Goal: Task Accomplishment & Management: Manage account settings

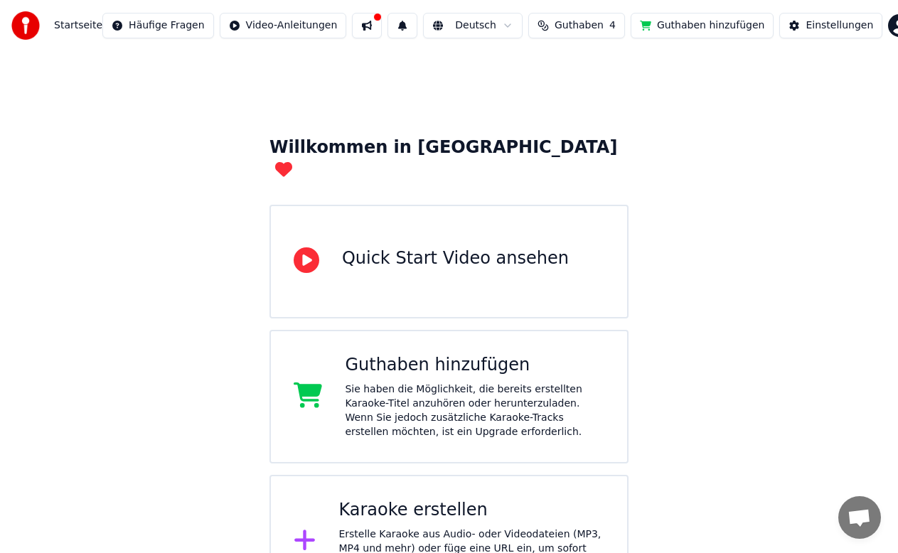
click at [32, 29] on img at bounding box center [25, 25] width 28 height 28
click at [436, 253] on div "Quick Start Video ansehen" at bounding box center [448, 262] width 359 height 114
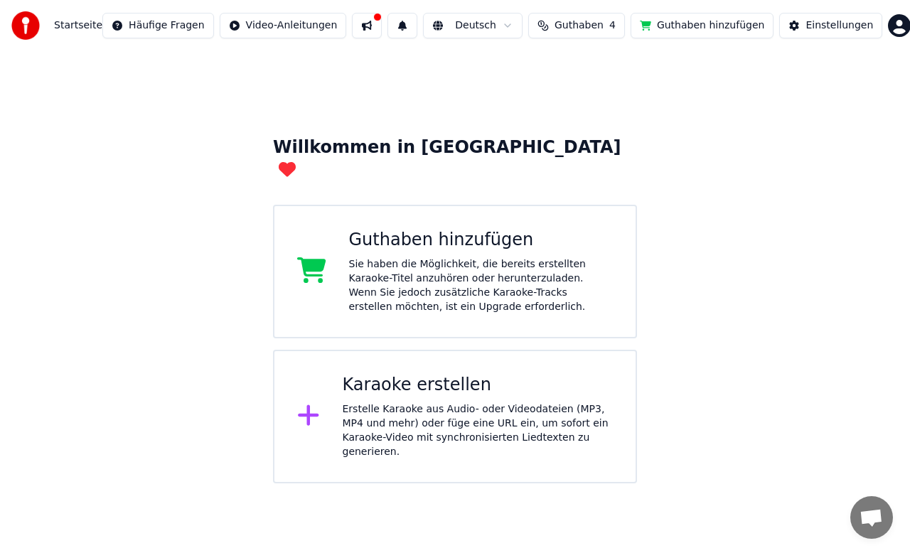
click at [493, 266] on div "Sie haben die Möglichkeit, die bereits erstellten Karaoke-Titel anzuhören oder …" at bounding box center [481, 285] width 264 height 57
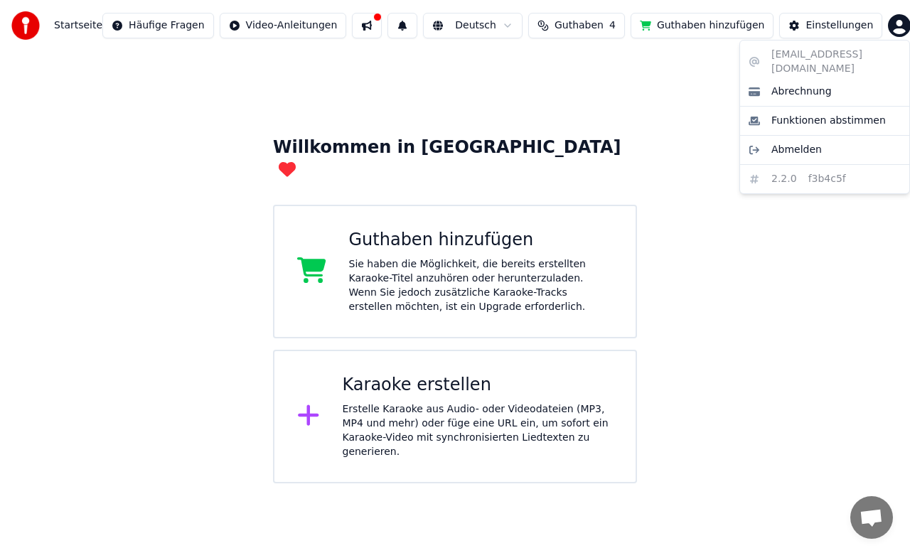
click at [894, 31] on html "Startseite Häufige Fragen Video-Anleitungen Deutsch Guthaben 4 Guthaben hinzufü…" at bounding box center [455, 241] width 910 height 483
click at [622, 83] on html "Startseite Häufige Fragen Video-Anleitungen Deutsch Guthaben 4 Guthaben hinzufü…" at bounding box center [455, 241] width 910 height 483
click at [878, 32] on html "Startseite Häufige Fragen Video-Anleitungen Deutsch Guthaben 4 Guthaben hinzufü…" at bounding box center [455, 241] width 910 height 483
click at [453, 75] on html "Startseite Häufige Fragen Video-Anleitungen Deutsch Guthaben 4 Guthaben hinzufü…" at bounding box center [455, 241] width 910 height 483
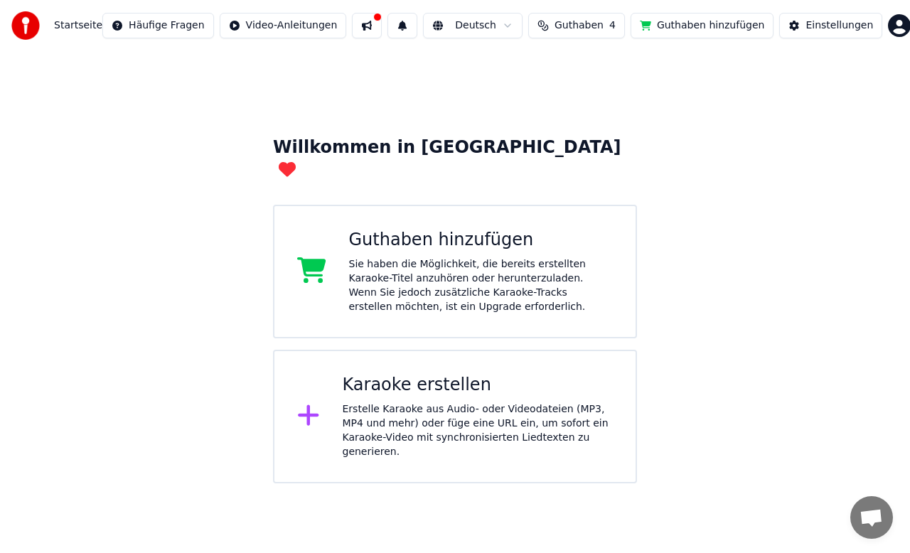
click at [458, 430] on div "Karaoke erstellen Erstelle Karaoke aus Audio- oder Videodateien (MP3, MP4 und m…" at bounding box center [455, 417] width 364 height 134
click at [821, 32] on div "Einstellungen" at bounding box center [839, 25] width 68 height 14
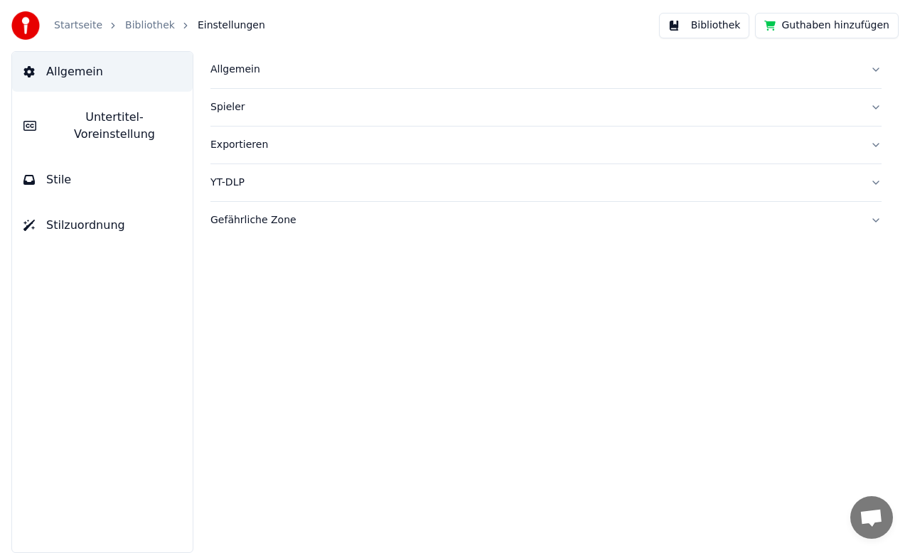
click at [147, 30] on link "Bibliothek" at bounding box center [150, 25] width 50 height 14
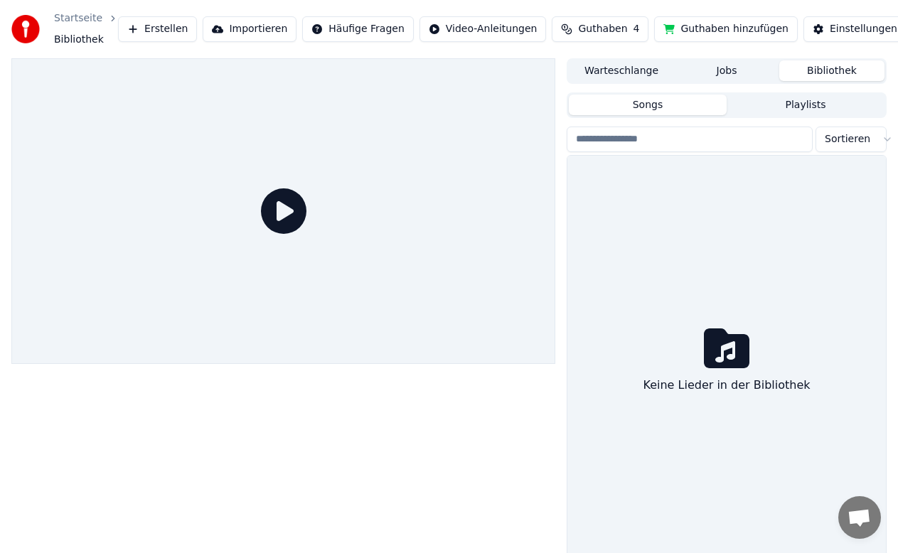
click at [280, 220] on icon at bounding box center [283, 210] width 45 height 45
click at [633, 72] on button "Warteschlange" at bounding box center [621, 70] width 105 height 21
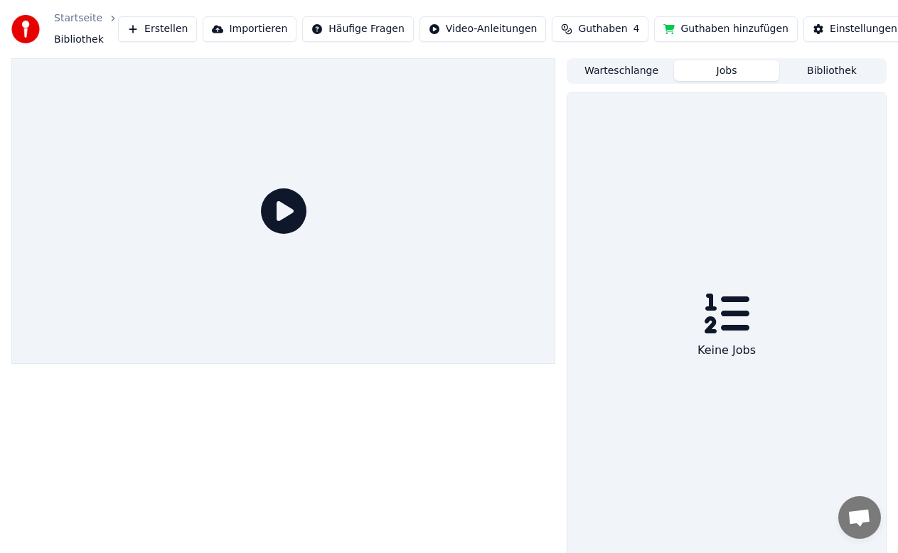
click at [718, 65] on button "Jobs" at bounding box center [726, 70] width 105 height 21
click at [832, 62] on button "Bibliothek" at bounding box center [831, 70] width 105 height 21
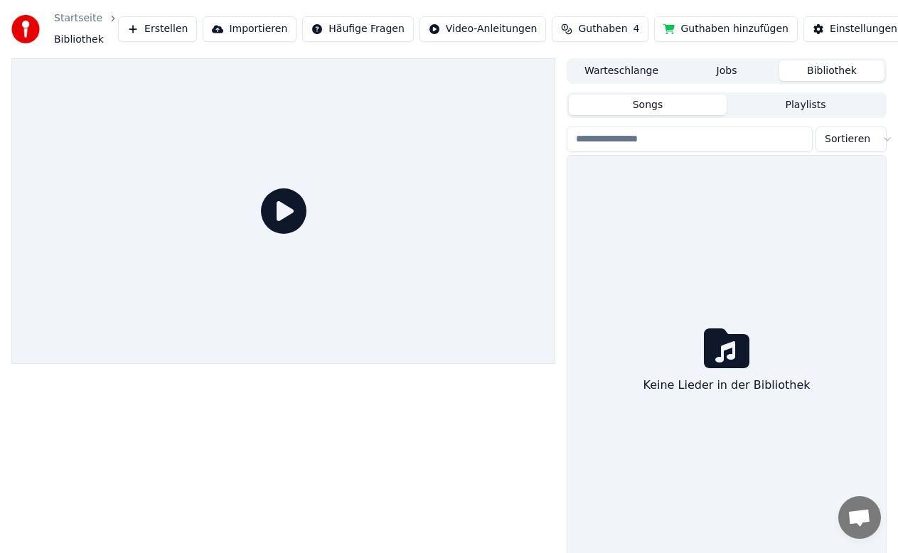
click at [810, 105] on button "Playlists" at bounding box center [805, 105] width 158 height 21
click at [677, 107] on button "Songs" at bounding box center [648, 105] width 158 height 21
click at [84, 16] on link "Startseite" at bounding box center [78, 18] width 48 height 14
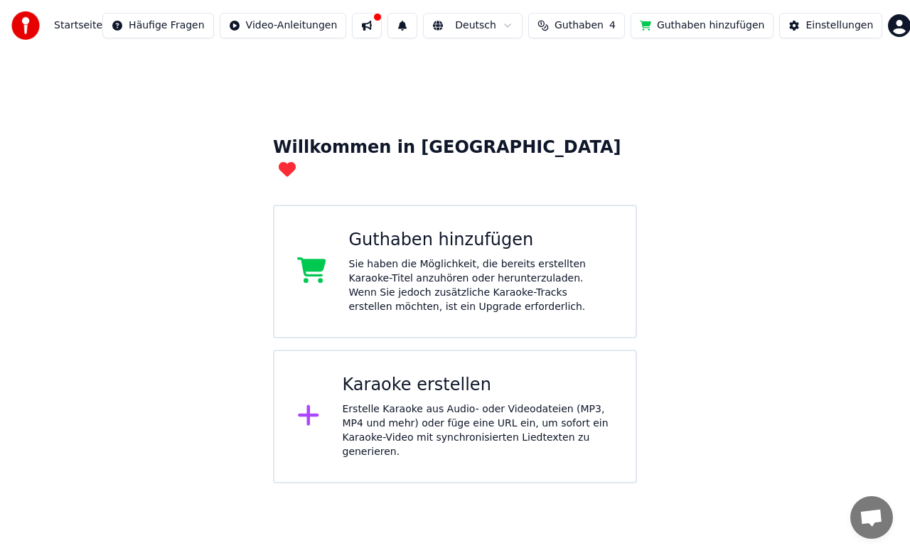
click at [382, 21] on button at bounding box center [367, 26] width 30 height 26
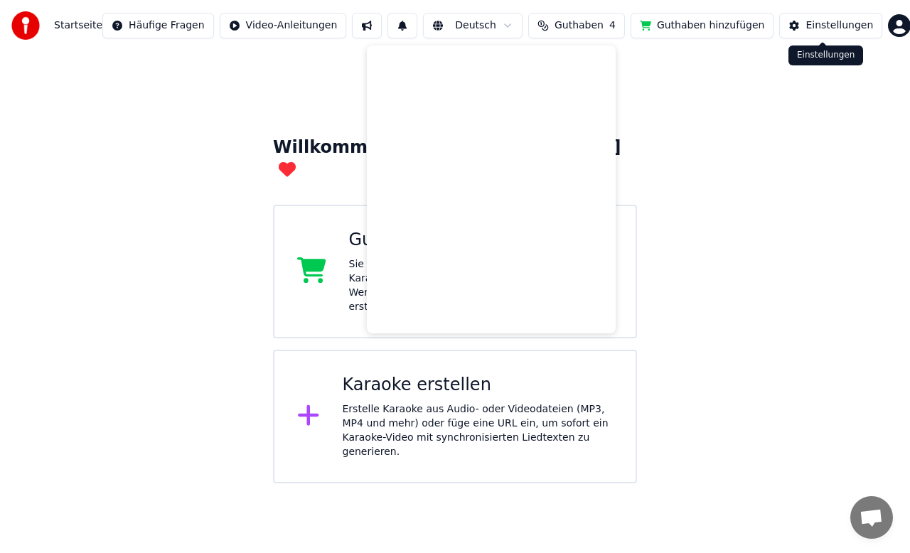
click at [794, 31] on button "Einstellungen" at bounding box center [830, 26] width 103 height 26
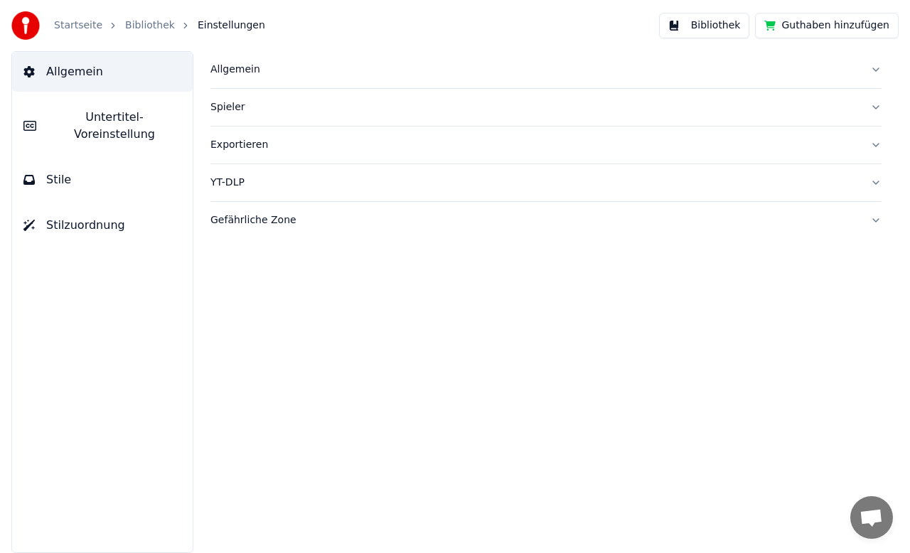
click at [98, 221] on button "Stilzuordnung" at bounding box center [102, 225] width 181 height 40
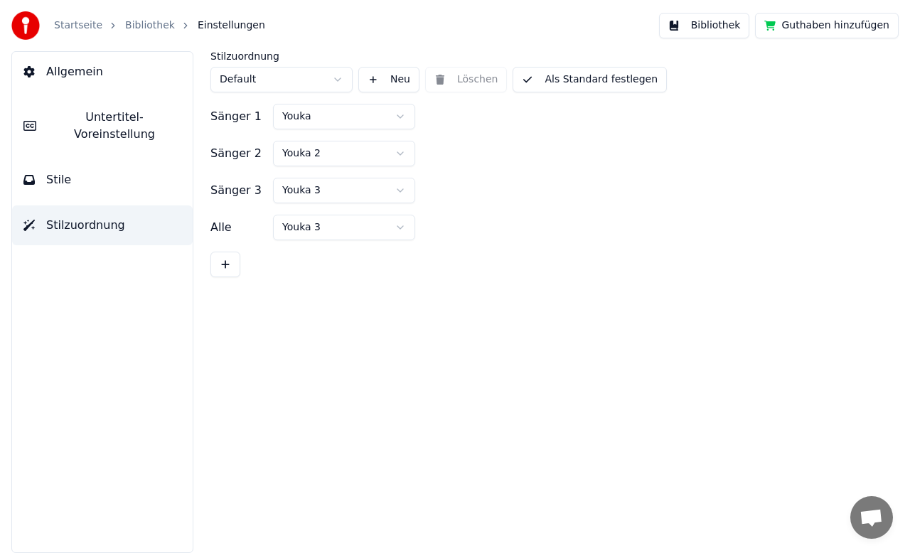
click at [85, 181] on button "Stile" at bounding box center [102, 180] width 181 height 40
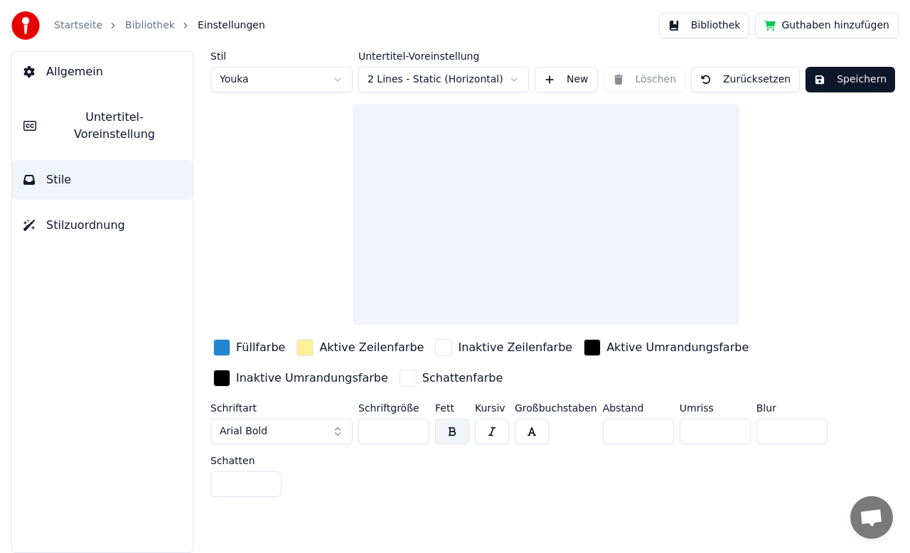
click at [99, 128] on button "Untertitel-Voreinstellung" at bounding box center [102, 125] width 181 height 57
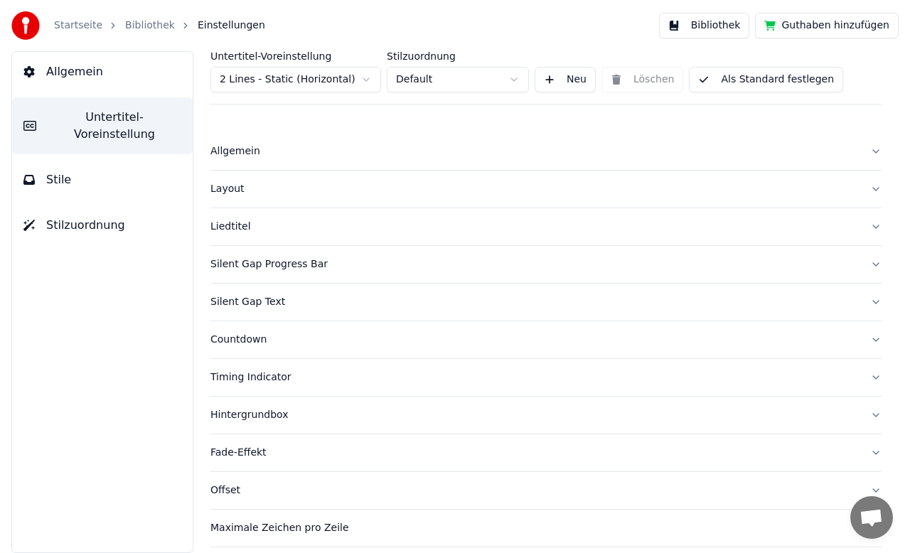
click at [100, 79] on button "Allgemein" at bounding box center [102, 72] width 181 height 40
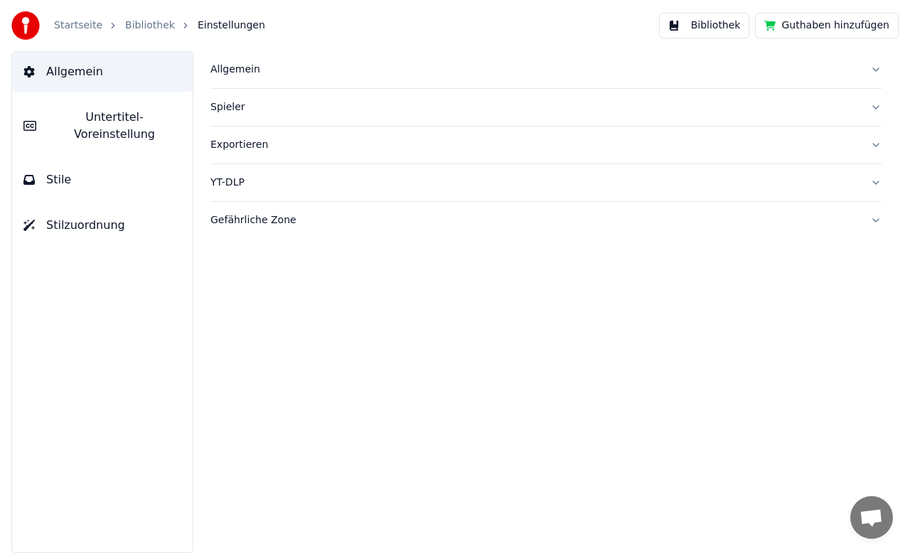
click at [139, 21] on link "Bibliothek" at bounding box center [150, 25] width 50 height 14
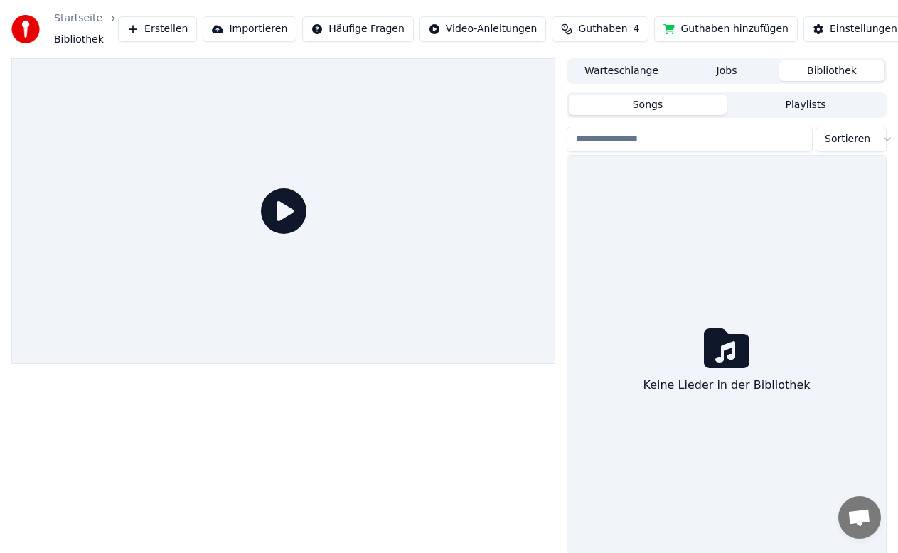
click at [280, 209] on icon at bounding box center [283, 210] width 45 height 45
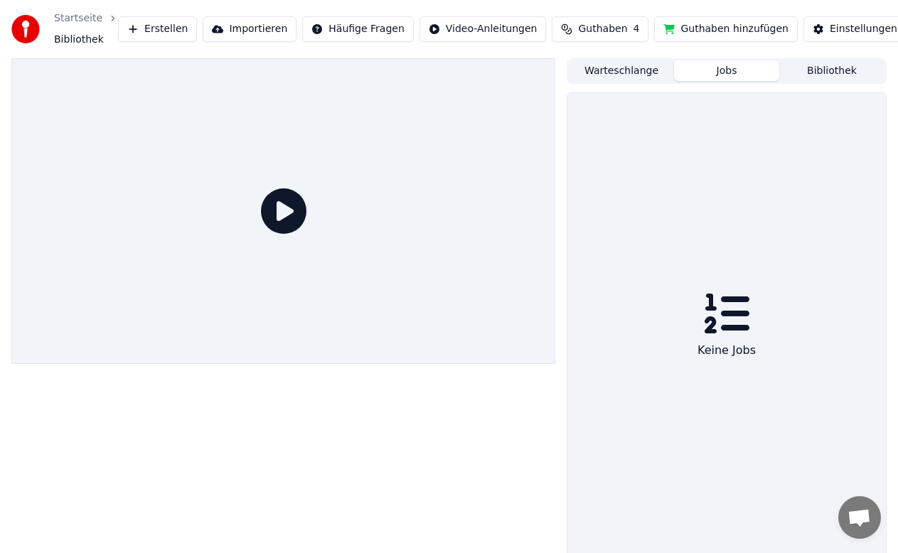
click at [741, 67] on button "Jobs" at bounding box center [726, 70] width 105 height 21
click at [615, 76] on button "Warteschlange" at bounding box center [621, 70] width 105 height 21
click at [701, 69] on button "Jobs" at bounding box center [726, 70] width 105 height 21
click at [822, 82] on div "Warteschlange Jobs Bibliothek" at bounding box center [726, 71] width 320 height 26
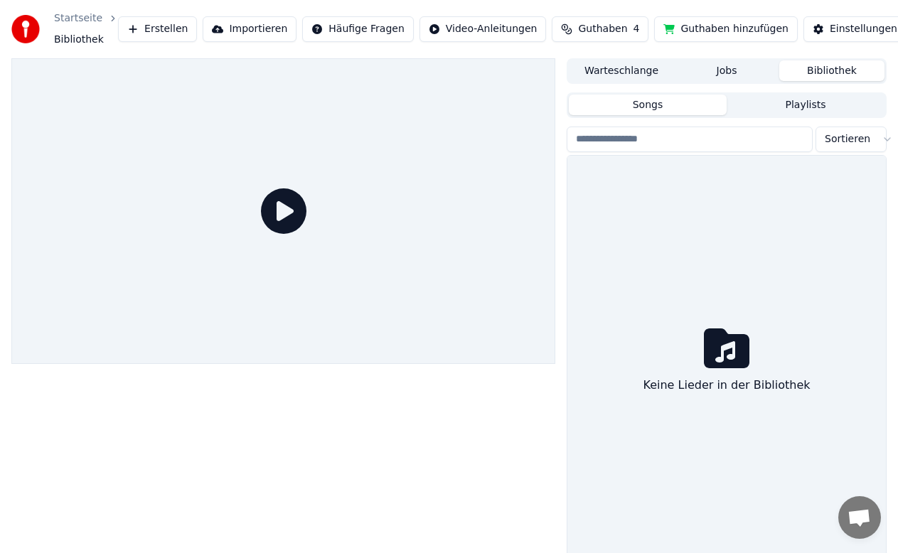
click at [824, 75] on button "Bibliothek" at bounding box center [831, 70] width 105 height 21
drag, startPoint x: 702, startPoint y: 232, endPoint x: 750, endPoint y: 143, distance: 101.8
click at [750, 143] on div "Sortieren Keine Lieder in der Bibliothek" at bounding box center [726, 349] width 320 height 444
click at [750, 143] on input "search" at bounding box center [689, 140] width 246 height 26
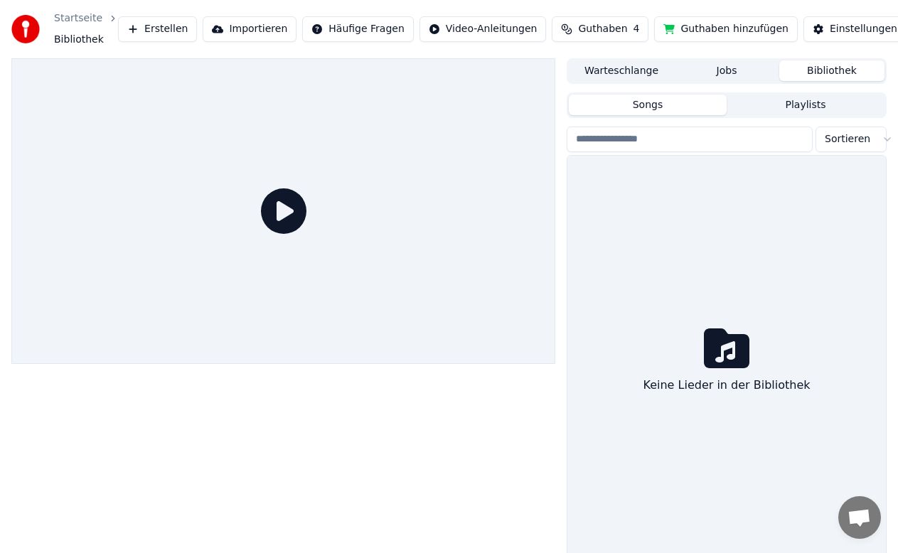
drag, startPoint x: 750, startPoint y: 143, endPoint x: 755, endPoint y: 100, distance: 42.9
click at [755, 100] on div "Songs Playlists Sortieren Keine Lieder in der Bibliothek" at bounding box center [726, 331] width 320 height 478
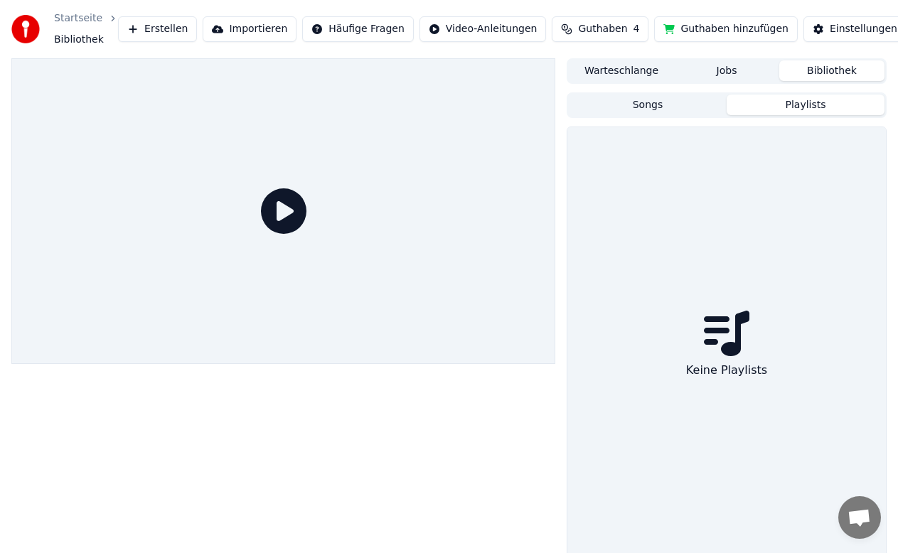
click at [755, 100] on button "Playlists" at bounding box center [805, 105] width 158 height 21
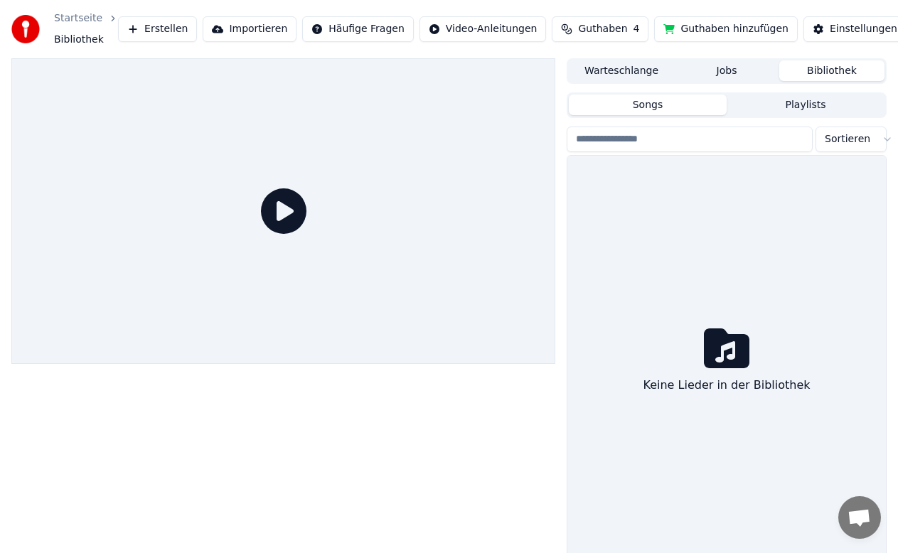
click at [694, 104] on button "Songs" at bounding box center [648, 105] width 158 height 21
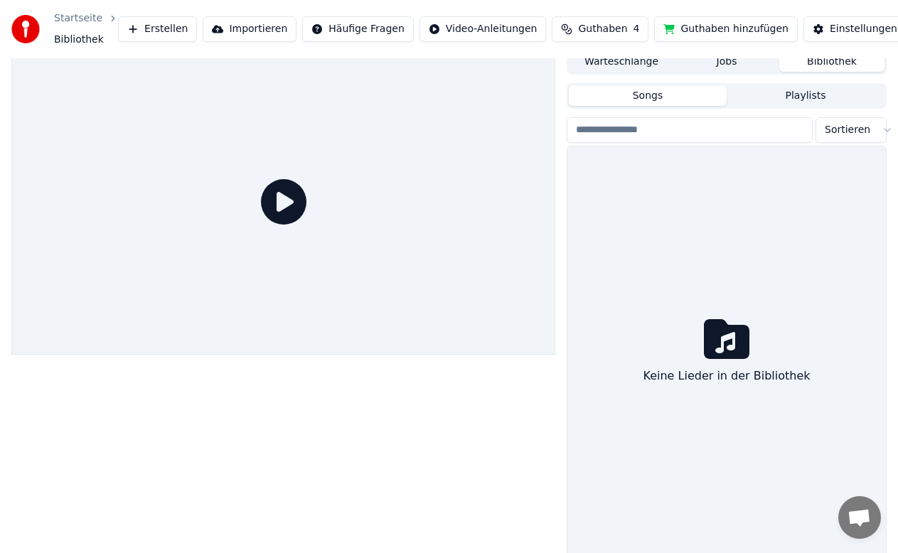
scroll to position [4, 0]
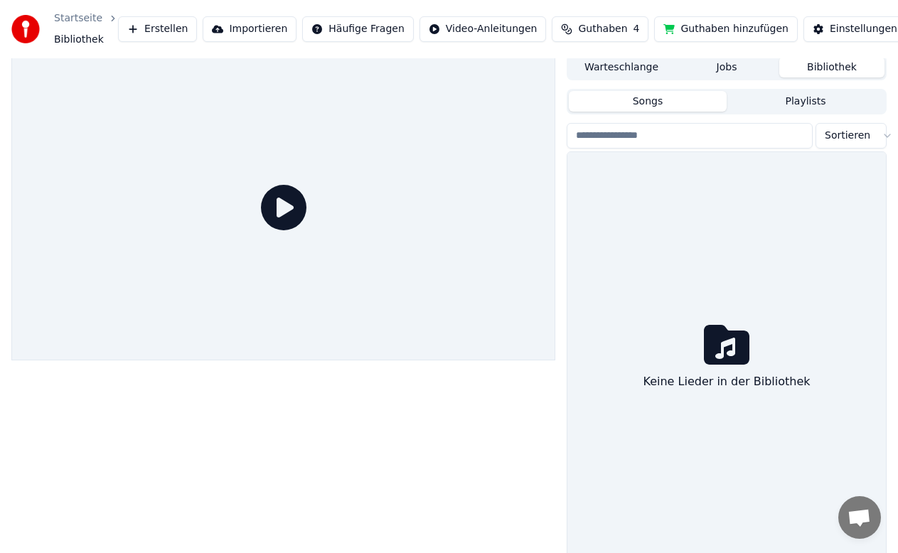
click at [76, 38] on span "Bibliothek" at bounding box center [79, 40] width 50 height 14
click at [108, 21] on icon "breadcrumb" at bounding box center [113, 19] width 10 height 10
click at [871, 22] on html "Startseite Bibliothek Erstellen Importieren Häufige Fragen Video-Anleitungen Gu…" at bounding box center [449, 272] width 898 height 553
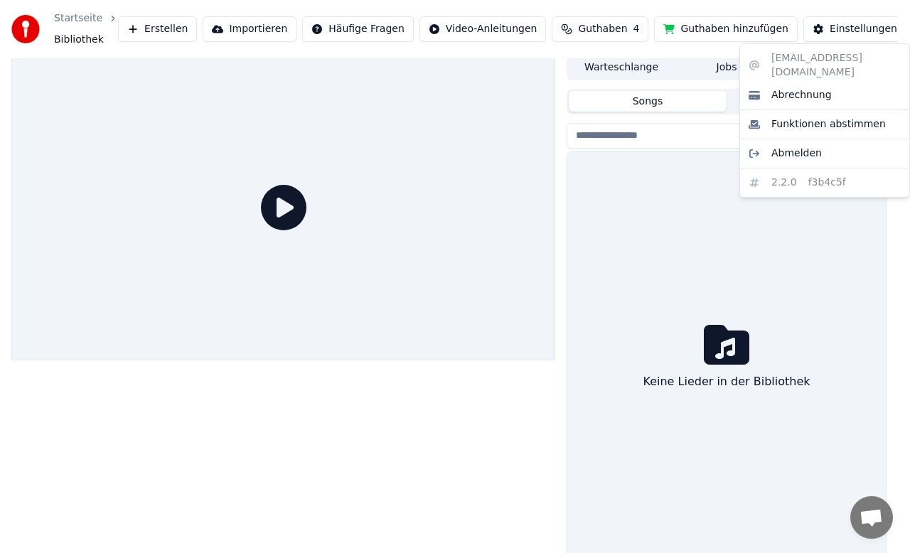
click at [802, 27] on html "Startseite Bibliothek Erstellen Importieren Häufige Fragen Video-Anleitungen Gu…" at bounding box center [455, 272] width 910 height 553
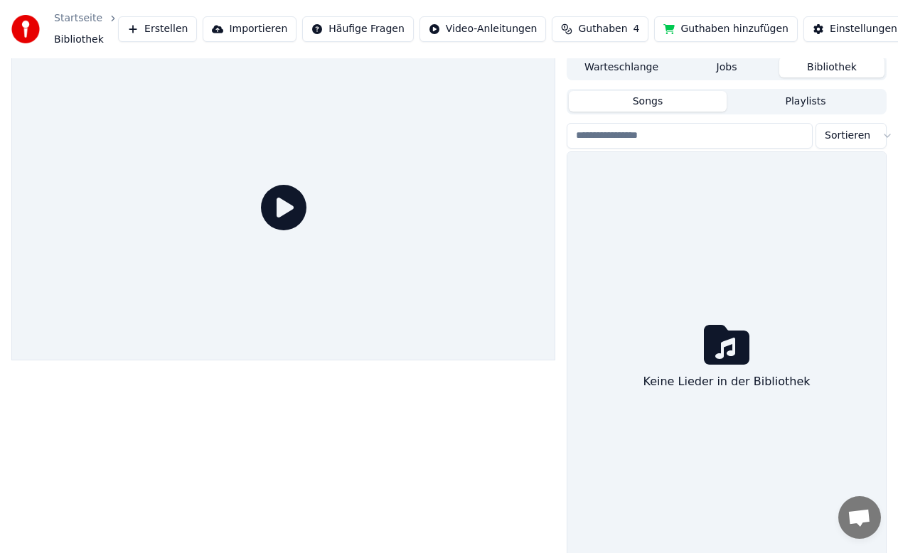
click at [829, 27] on div "Einstellungen" at bounding box center [863, 29] width 68 height 14
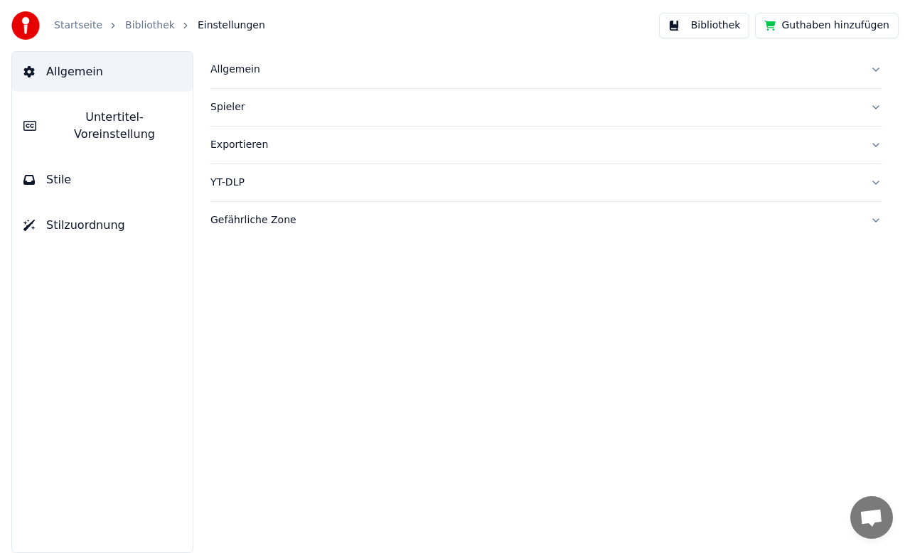
click at [94, 171] on button "Stile" at bounding box center [102, 180] width 181 height 40
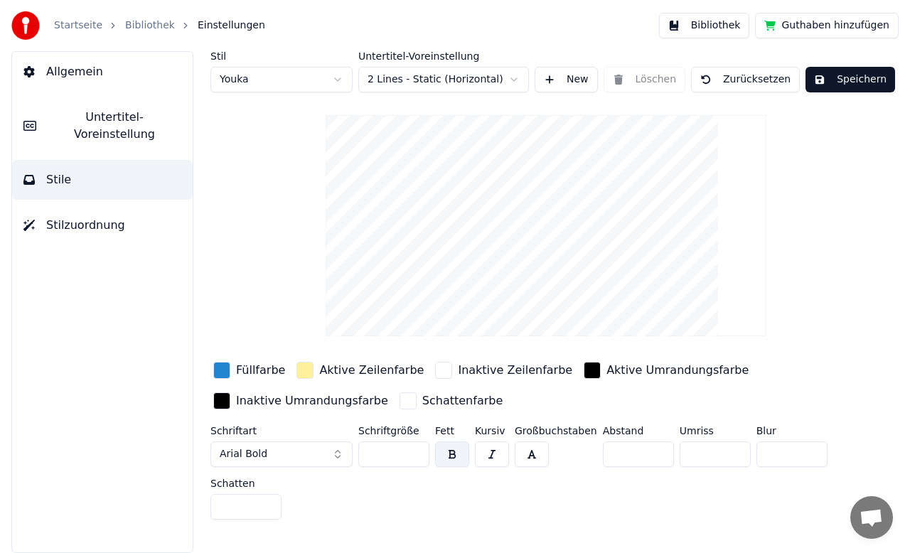
click at [102, 217] on span "Stilzuordnung" at bounding box center [85, 225] width 79 height 17
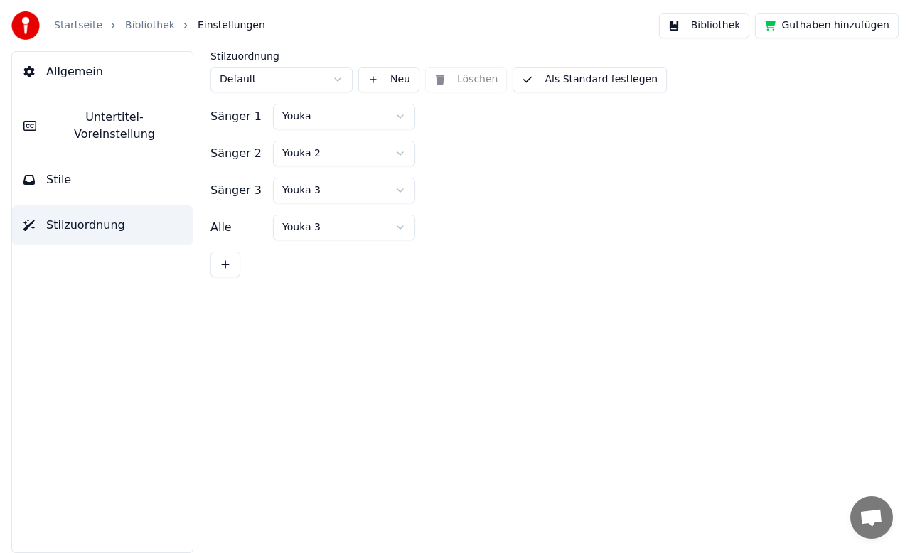
click at [108, 183] on div "Allgemein Untertitel-Voreinstellung Stile Stilzuordnung" at bounding box center [102, 302] width 182 height 502
click at [106, 168] on button "Stile" at bounding box center [102, 180] width 181 height 40
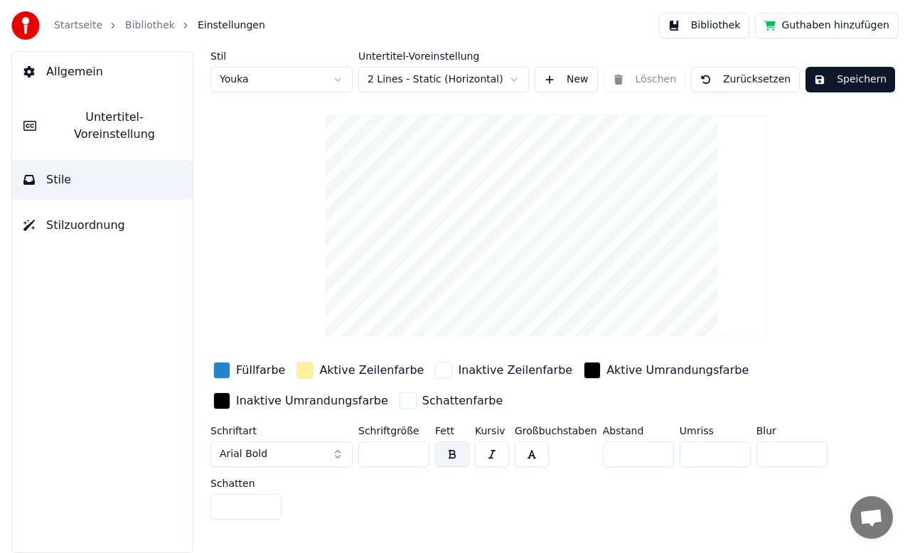
click at [145, 114] on span "Untertitel-Voreinstellung" at bounding box center [115, 126] width 134 height 34
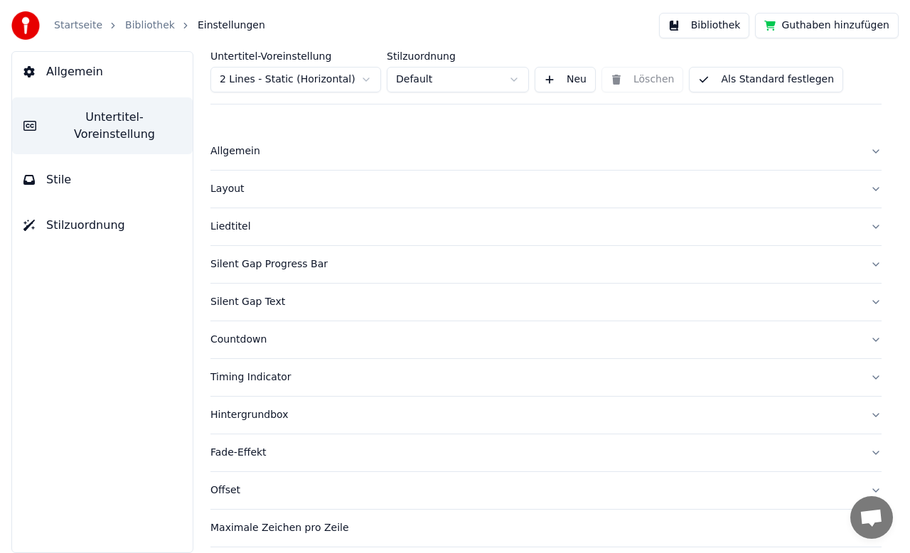
click at [127, 83] on button "Allgemein" at bounding box center [102, 72] width 181 height 40
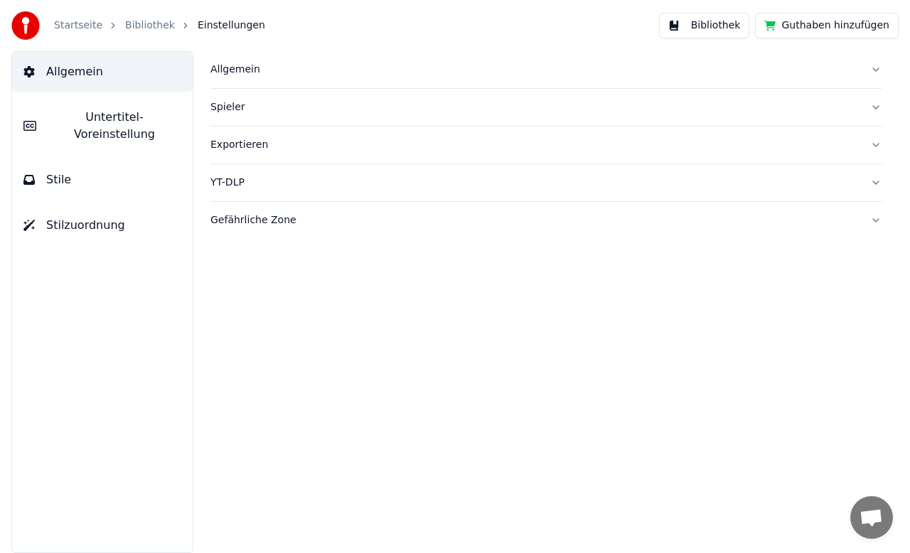
click at [213, 77] on button "Allgemein" at bounding box center [545, 69] width 671 height 37
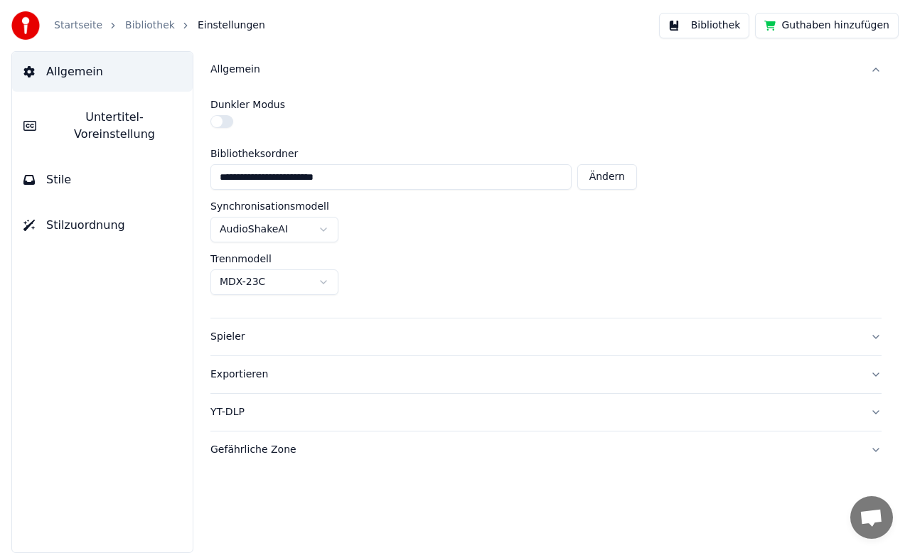
click at [284, 356] on button "Exportieren" at bounding box center [545, 374] width 671 height 37
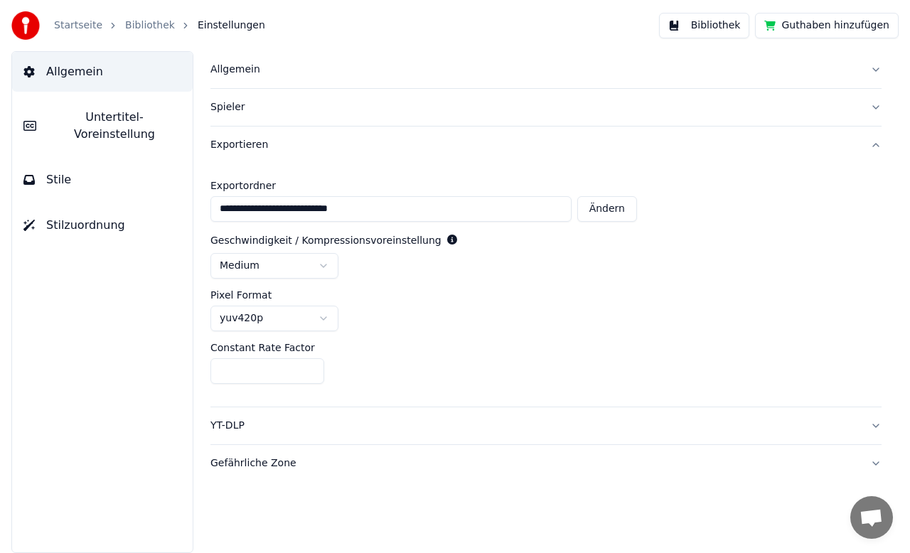
click at [235, 109] on div "Spieler" at bounding box center [534, 107] width 648 height 14
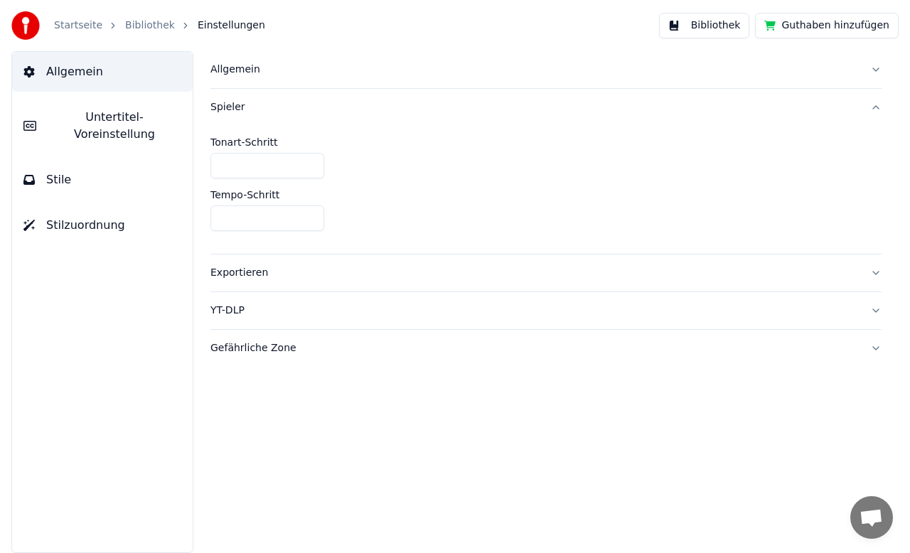
click at [265, 70] on div "Allgemein" at bounding box center [534, 70] width 648 height 14
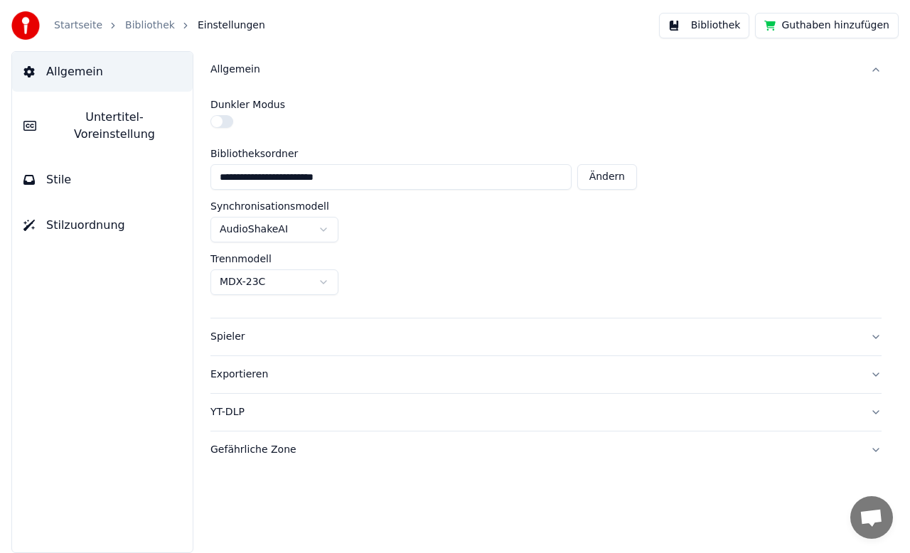
click at [226, 122] on button "button" at bounding box center [221, 121] width 23 height 13
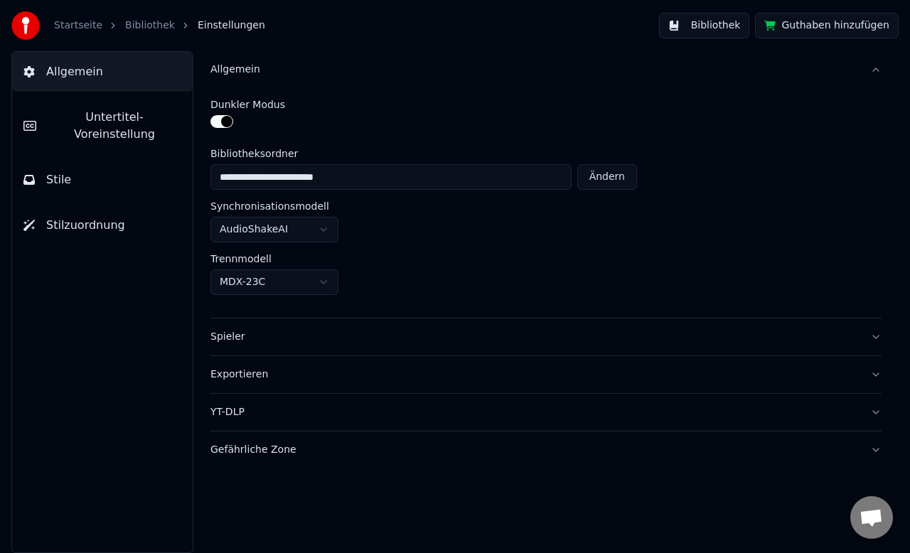
click at [226, 122] on button "button" at bounding box center [221, 121] width 23 height 13
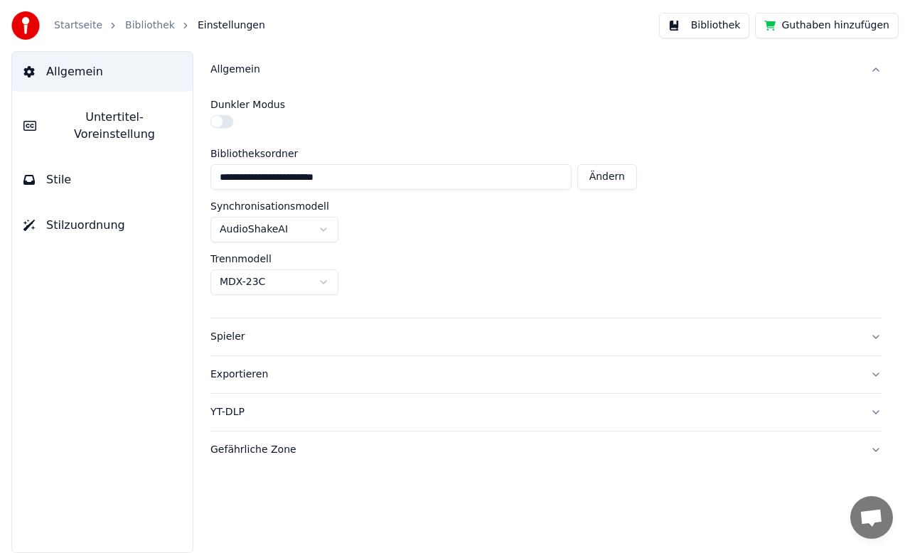
click at [97, 124] on span "Untertitel-Voreinstellung" at bounding box center [115, 126] width 134 height 34
